Goal: Information Seeking & Learning: Understand process/instructions

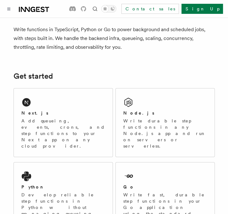
click at [8, 8] on icon "Toggle navigation" at bounding box center [8, 9] width 3 height 3
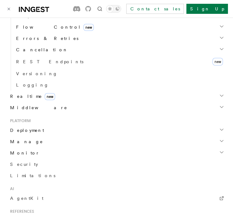
scroll to position [251, 0]
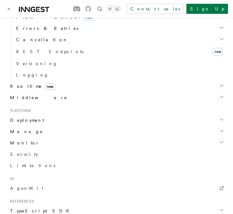
click at [33, 121] on span "Deployment" at bounding box center [26, 120] width 36 height 6
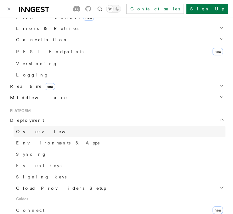
click at [67, 132] on link "Overview" at bounding box center [120, 131] width 212 height 11
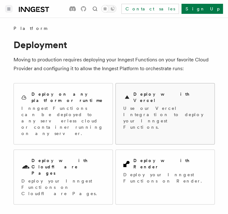
click at [151, 95] on h2 "Deploy with Vercel" at bounding box center [170, 97] width 74 height 13
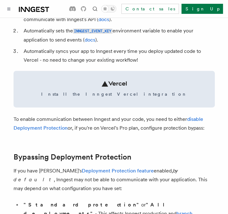
scroll to position [319, 0]
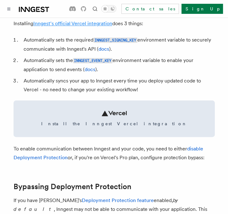
click at [91, 26] on link "Inngest's official Vercel integration" at bounding box center [72, 23] width 79 height 6
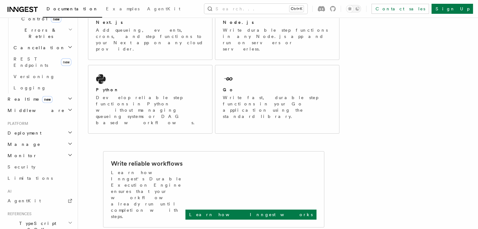
scroll to position [240, 0]
click at [25, 131] on span "Deployment" at bounding box center [23, 134] width 36 height 6
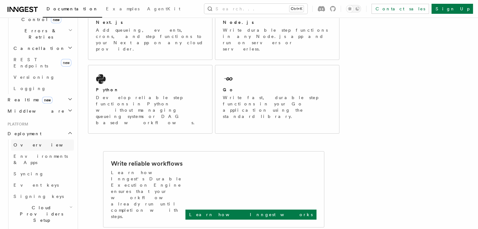
click at [28, 143] on span "Overview" at bounding box center [46, 145] width 65 height 5
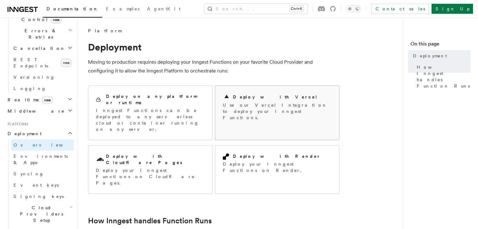
click at [227, 104] on p "Use our Vercel Integration to deploy your Inngest Functions." at bounding box center [277, 111] width 109 height 19
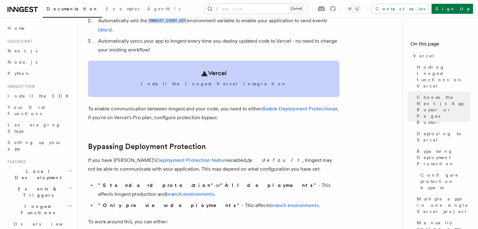
scroll to position [349, 0]
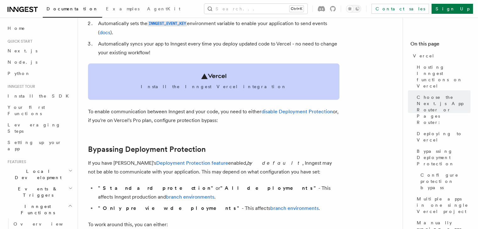
click at [217, 86] on span "Install the Inngest Vercel integration" at bounding box center [214, 87] width 236 height 6
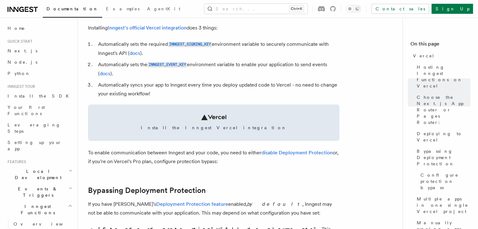
scroll to position [320, 0]
